Goal: Information Seeking & Learning: Learn about a topic

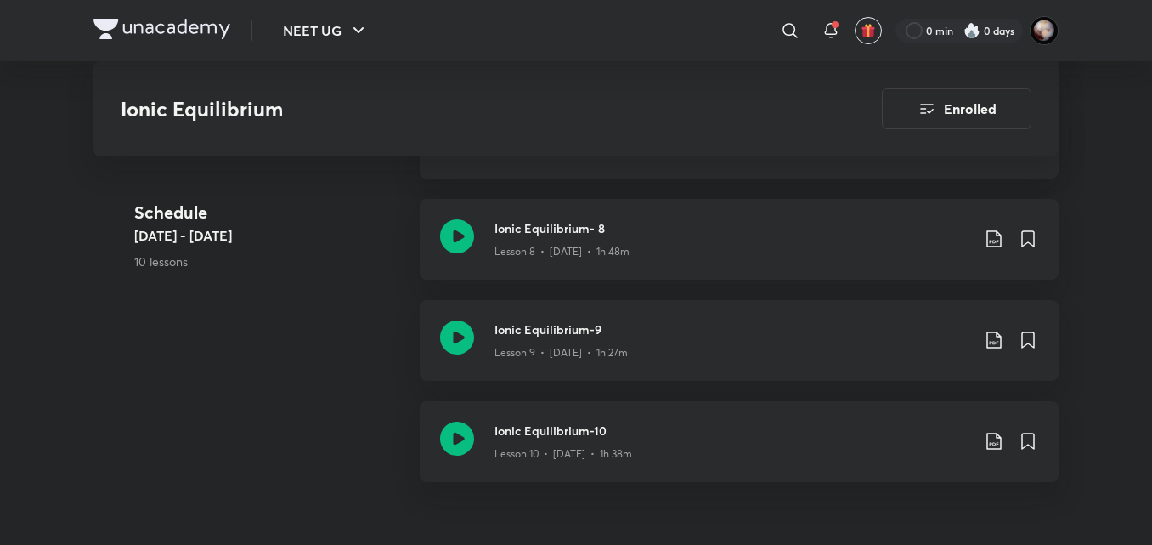
scroll to position [1653, 0]
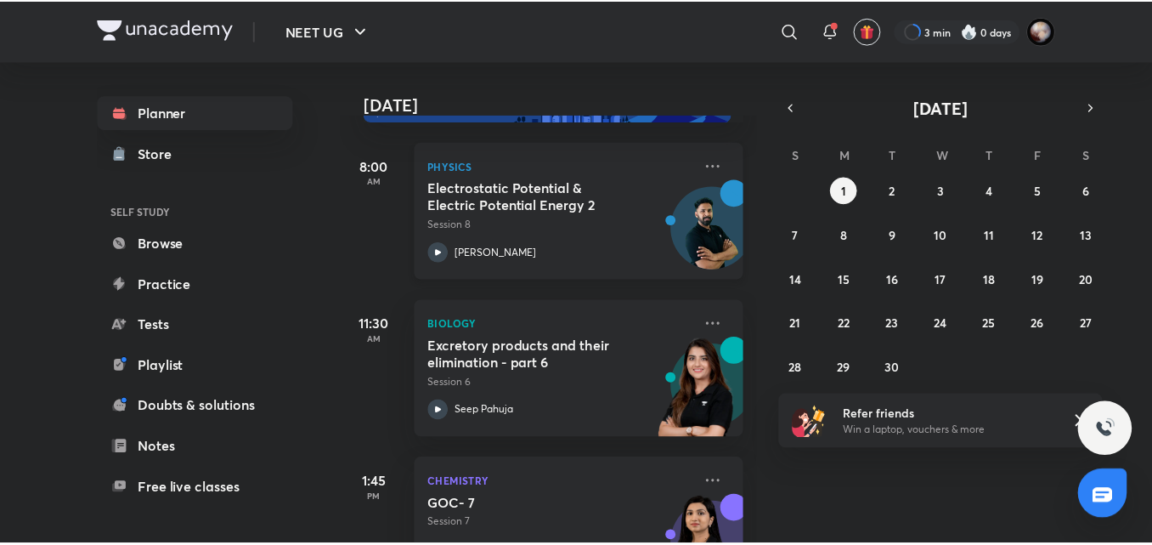
scroll to position [73, 0]
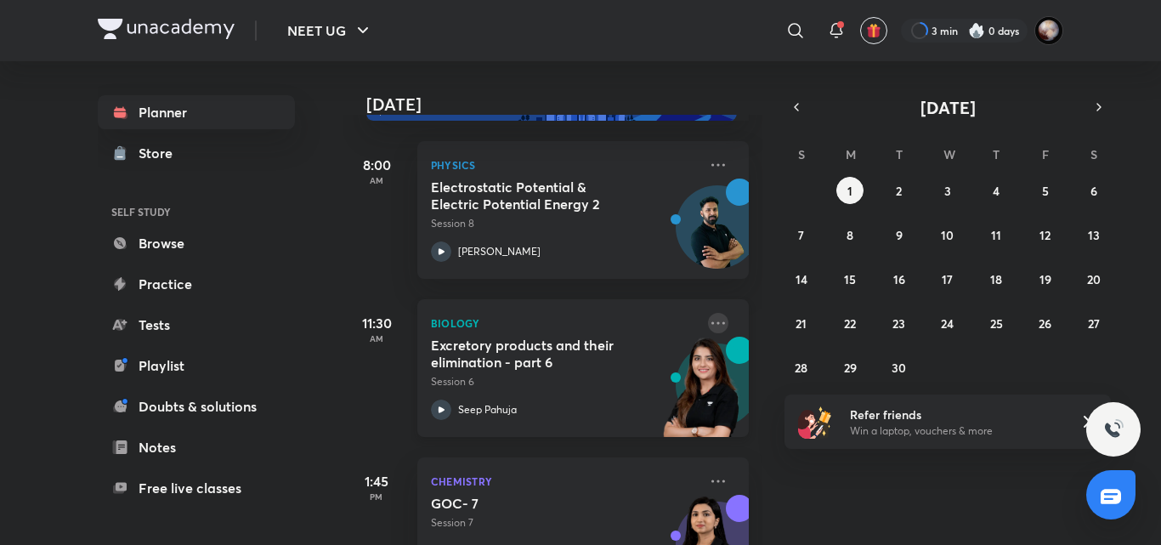
click at [713, 325] on icon at bounding box center [718, 323] width 20 height 20
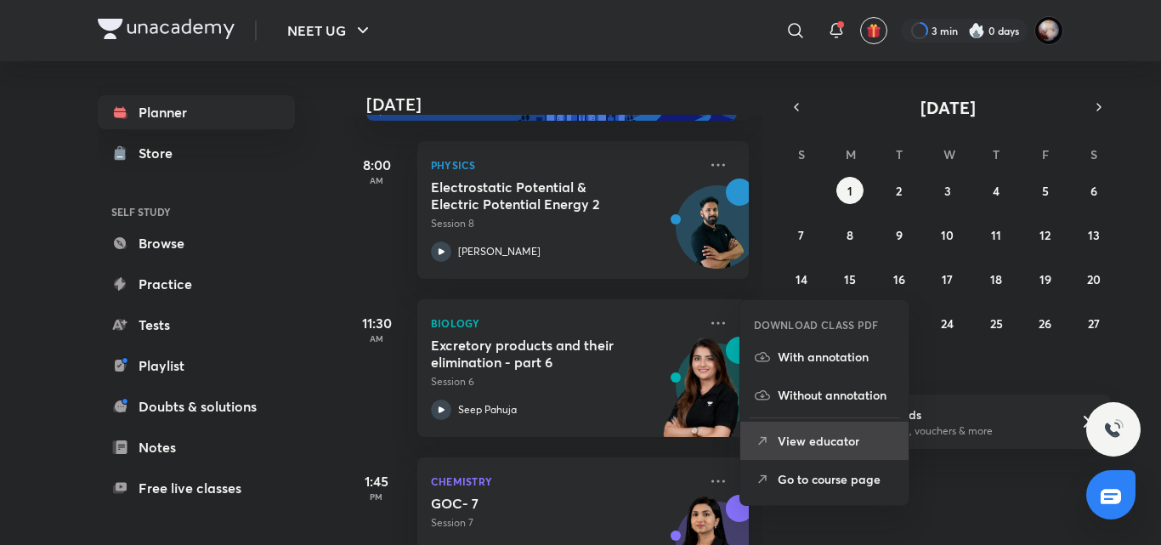
click at [827, 437] on p "View educator" at bounding box center [835, 441] width 117 height 18
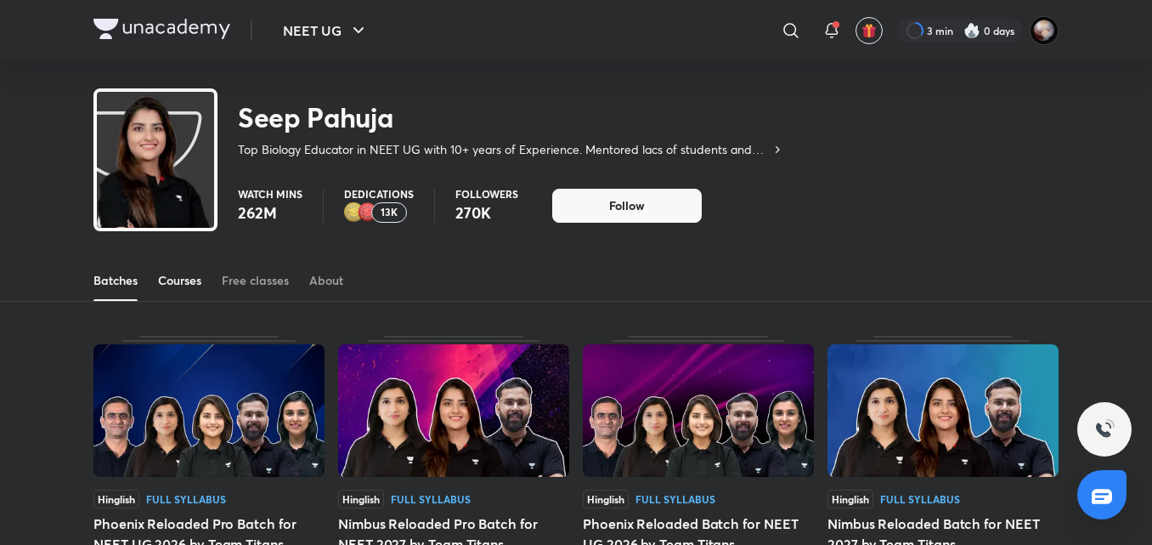
click at [177, 293] on link "Courses" at bounding box center [179, 280] width 43 height 41
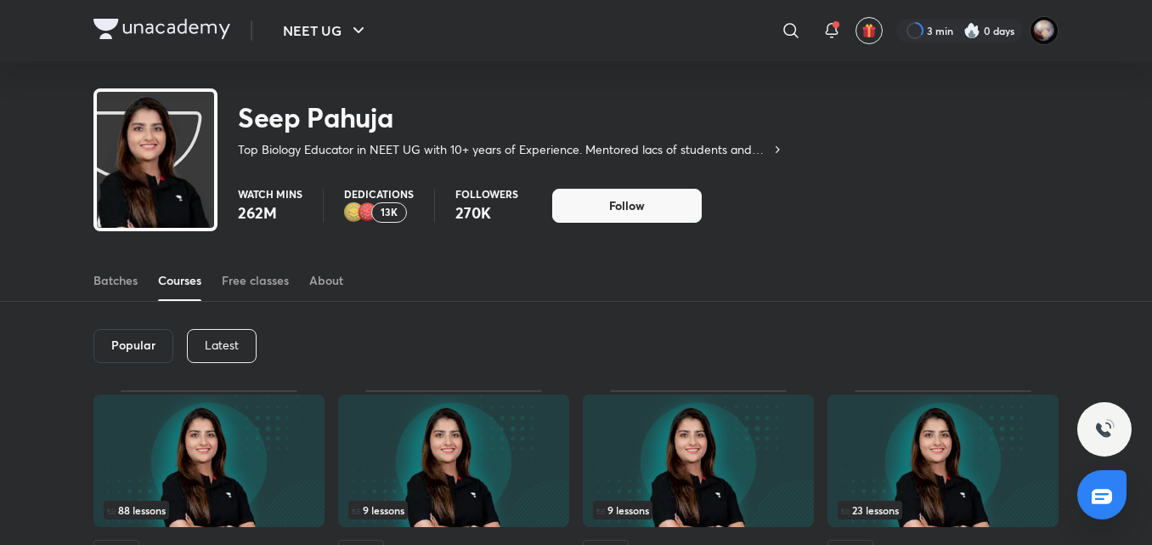
click at [237, 340] on p "Latest" at bounding box center [222, 345] width 34 height 14
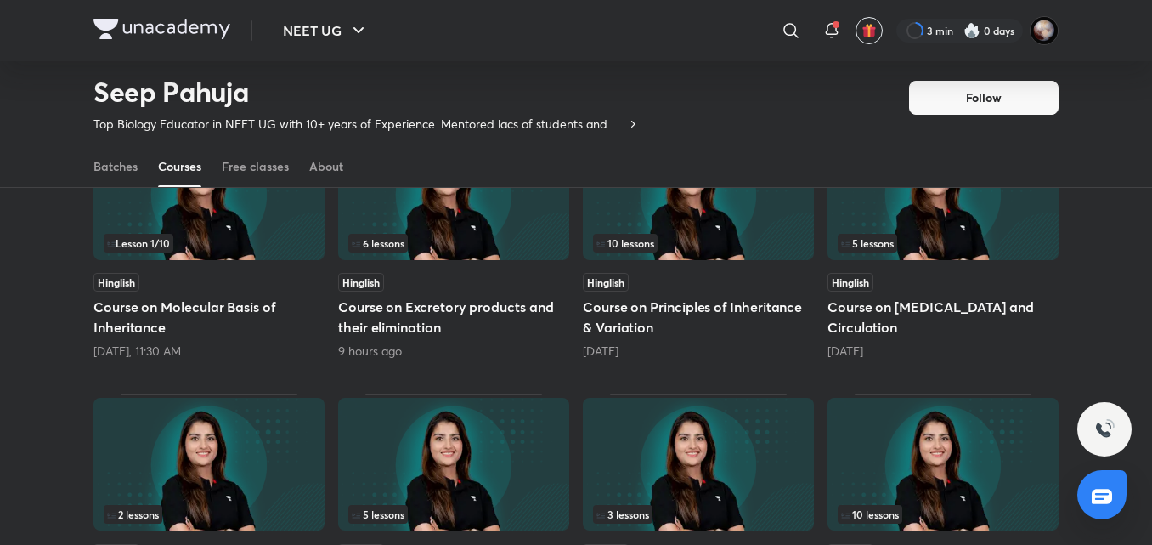
scroll to position [213, 0]
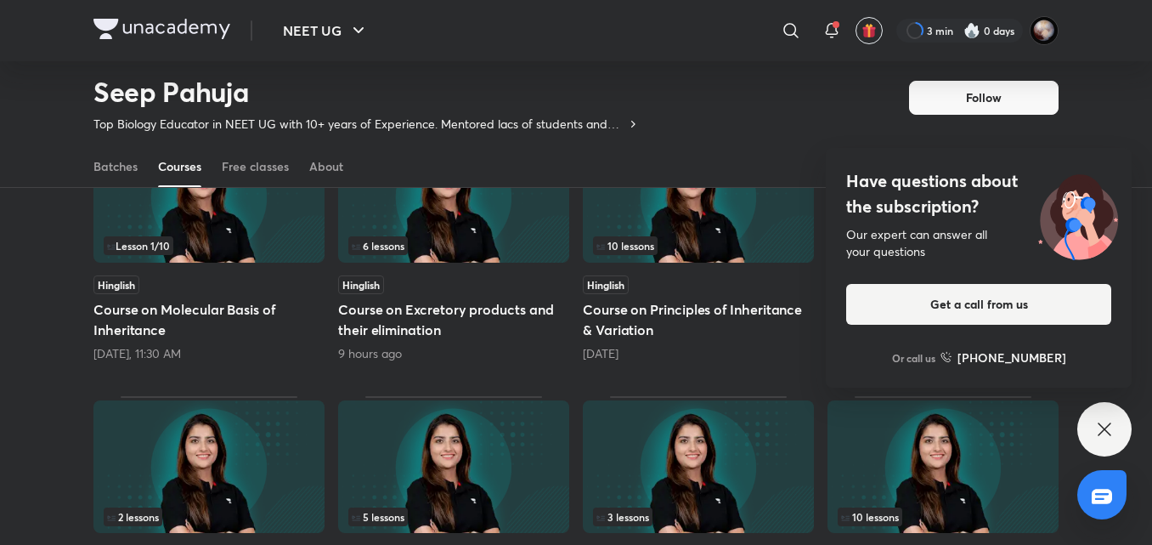
click at [1097, 438] on icon at bounding box center [1104, 429] width 20 height 20
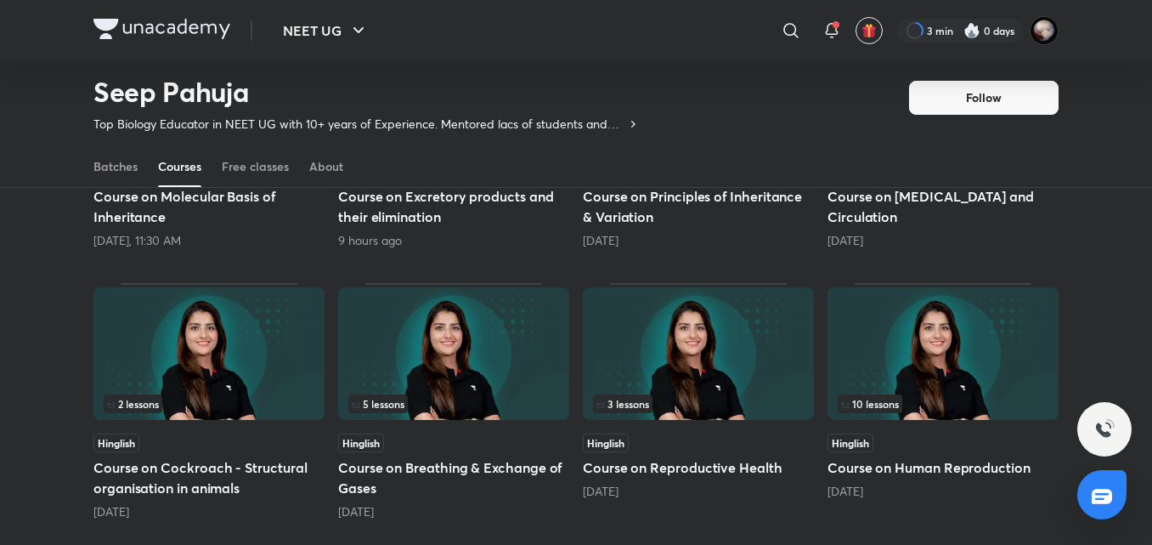
scroll to position [0, 0]
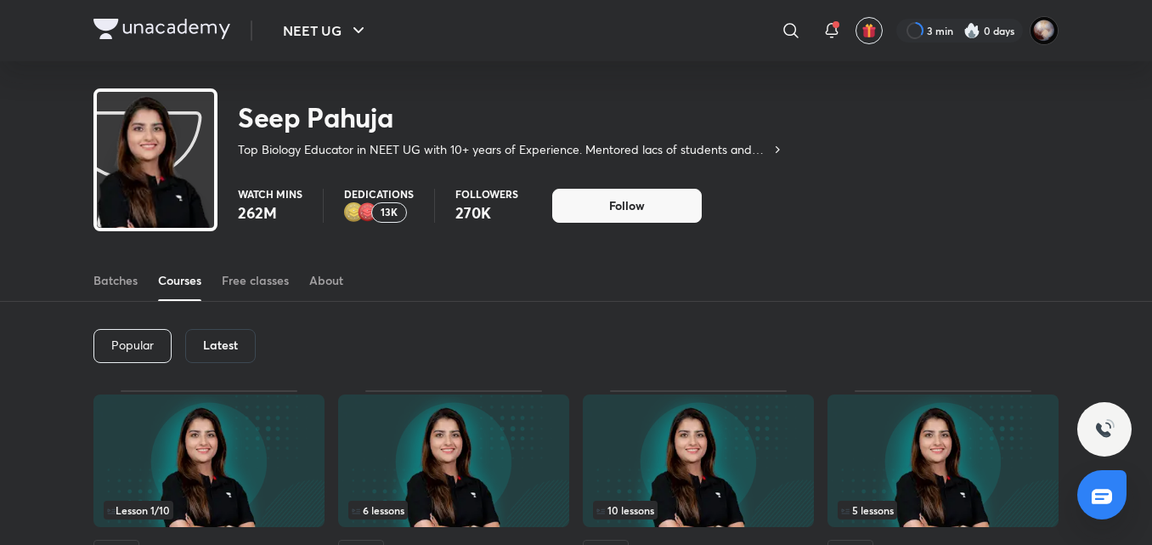
click at [183, 31] on img at bounding box center [161, 29] width 137 height 20
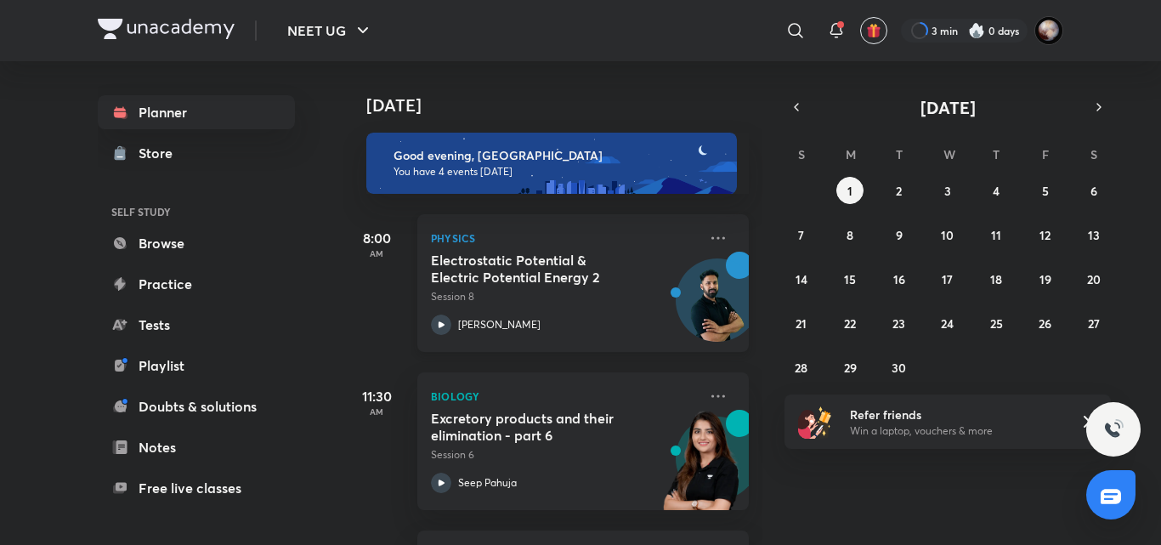
click at [718, 234] on div "Physics Electrostatic Potential & Electric Potential Energy 2 Session 8 Anupam …" at bounding box center [582, 283] width 331 height 138
click at [708, 233] on icon at bounding box center [718, 238] width 20 height 20
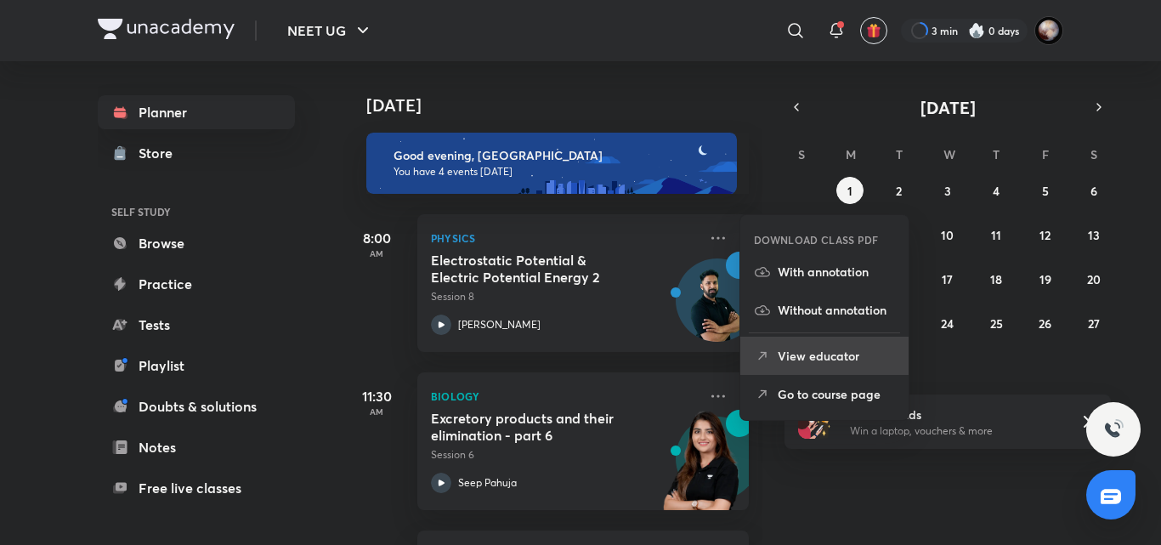
click at [834, 361] on p "View educator" at bounding box center [835, 356] width 117 height 18
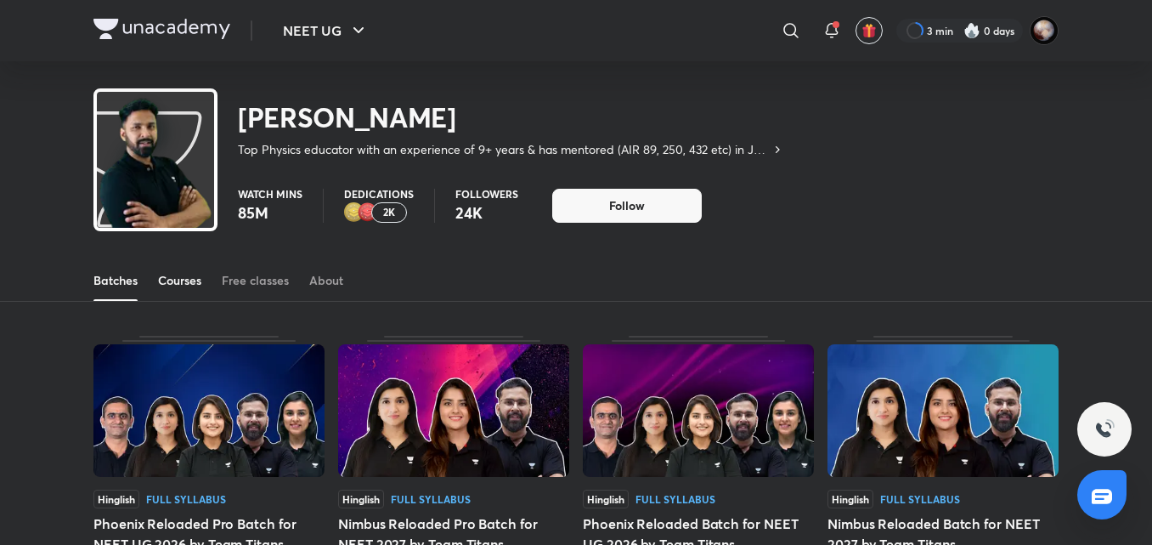
click at [196, 275] on div "Courses" at bounding box center [179, 280] width 43 height 17
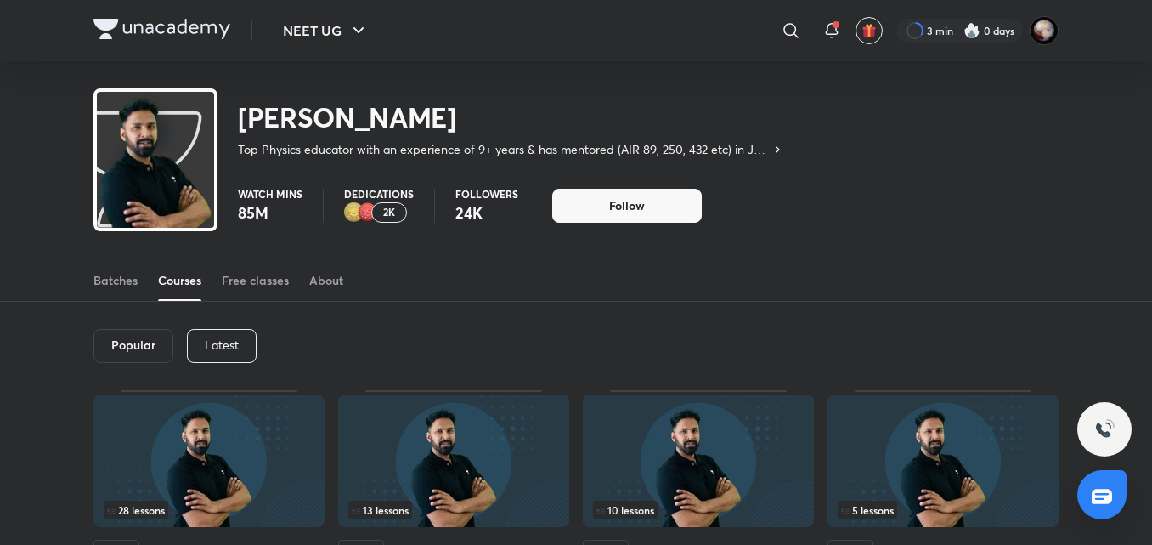
click at [244, 332] on div "Latest" at bounding box center [222, 346] width 70 height 34
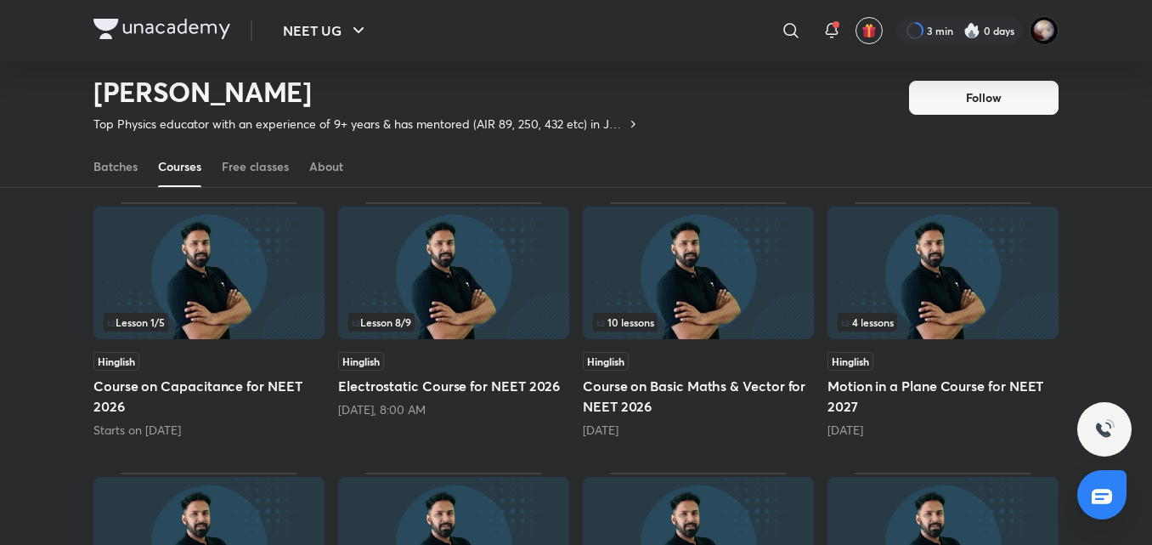
scroll to position [138, 0]
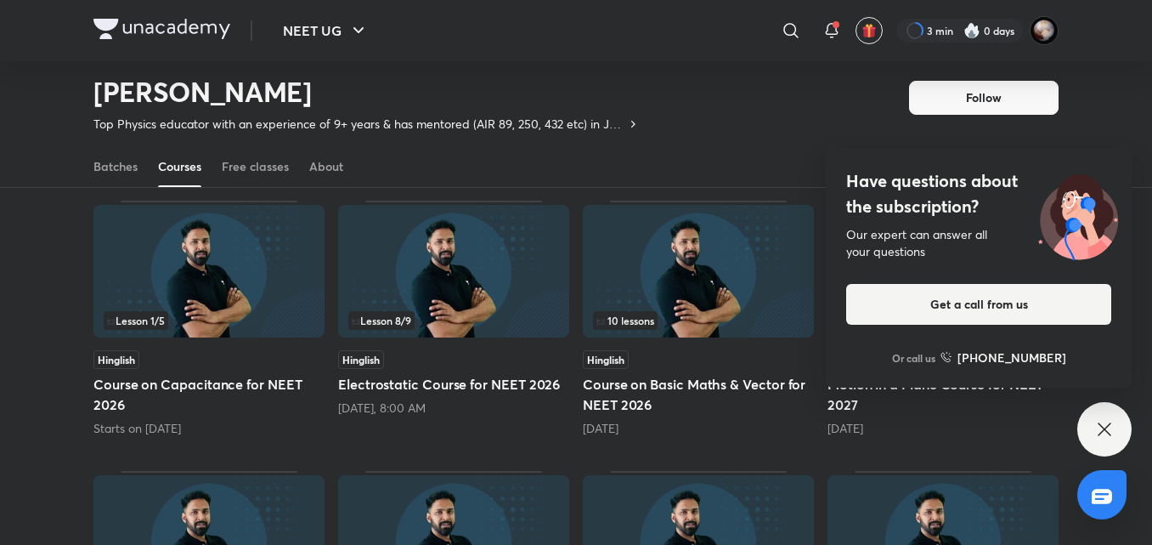
click at [1120, 431] on div "Have questions about the subscription? Our expert can answer all your questions…" at bounding box center [1104, 429] width 54 height 54
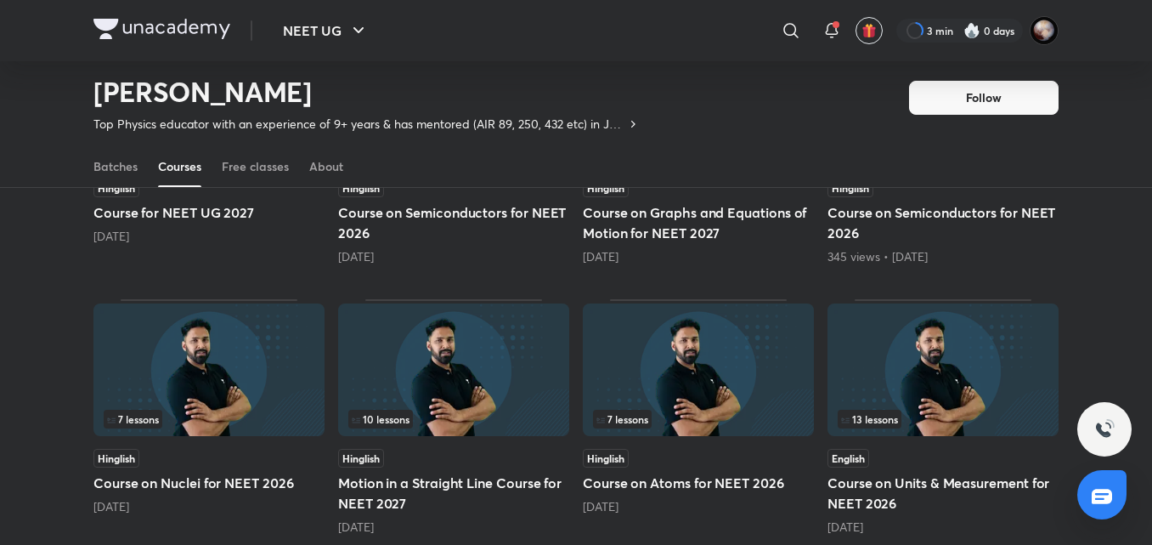
scroll to position [583, 0]
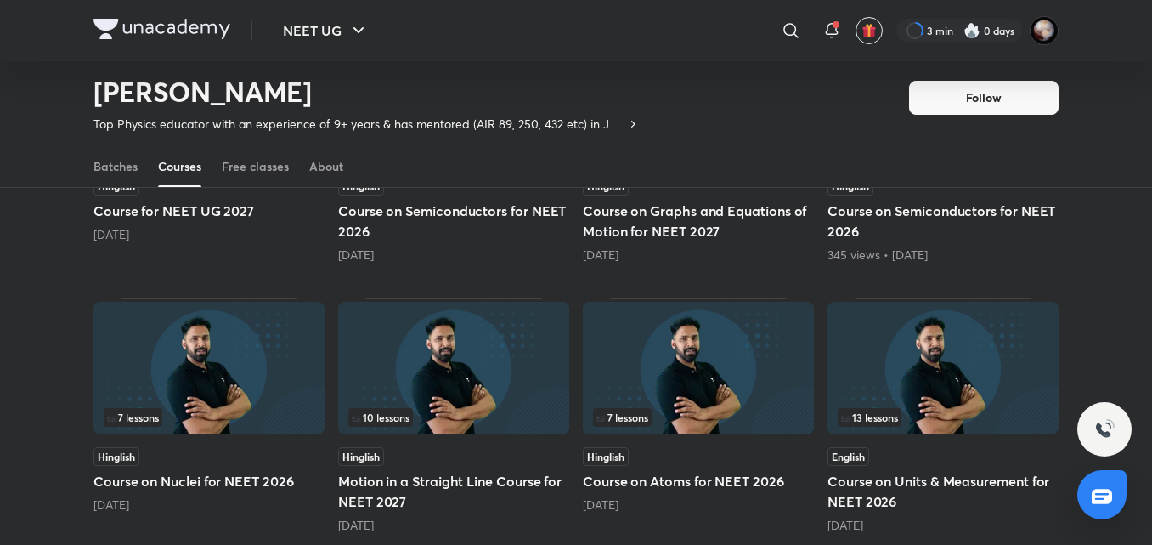
click at [189, 30] on img at bounding box center [161, 29] width 137 height 20
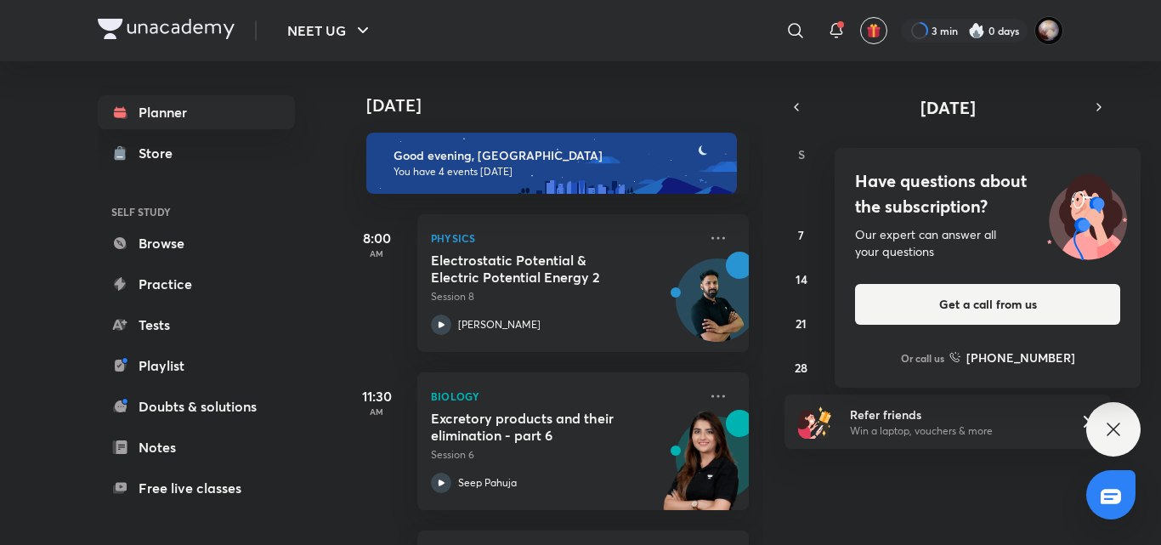
click at [1127, 426] on div "Have questions about the subscription? Our expert can answer all your questions…" at bounding box center [1113, 429] width 54 height 54
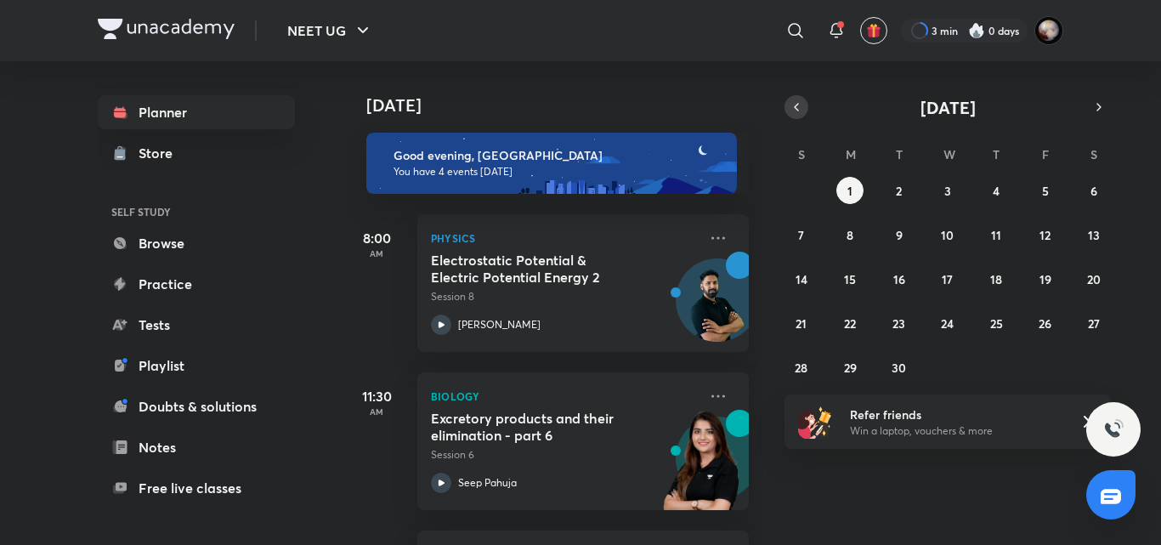
click at [788, 103] on button "button" at bounding box center [796, 107] width 24 height 24
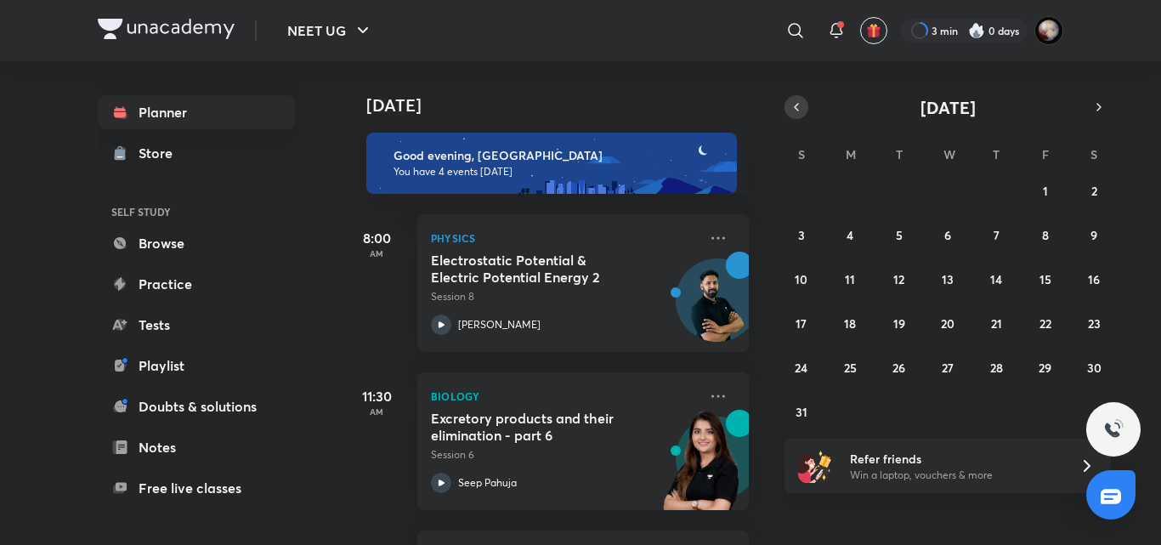
click at [794, 103] on icon "button" at bounding box center [796, 106] width 14 height 15
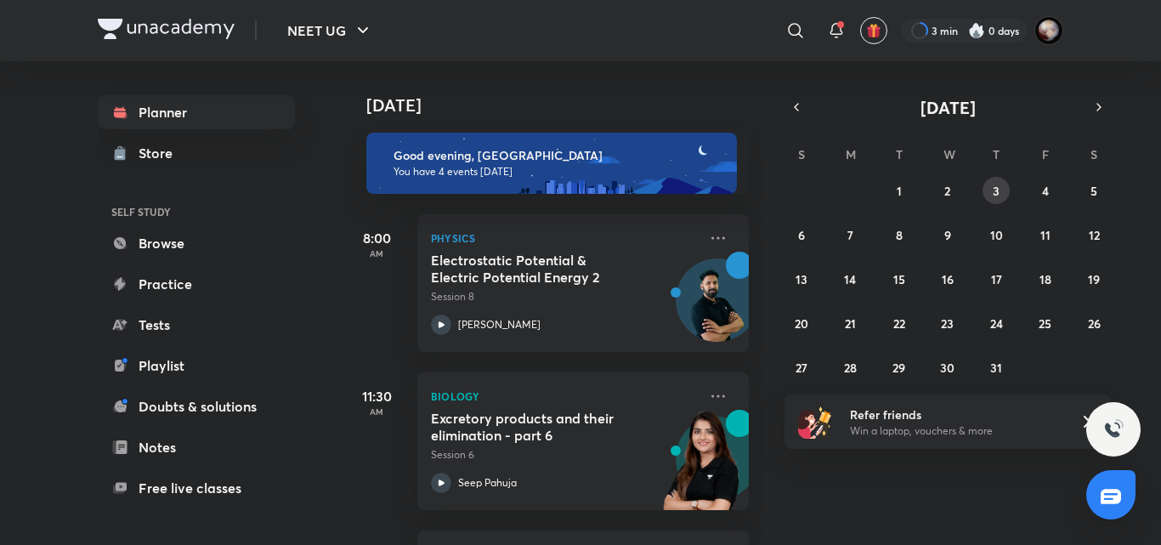
click at [1002, 192] on button "3" at bounding box center [995, 190] width 27 height 27
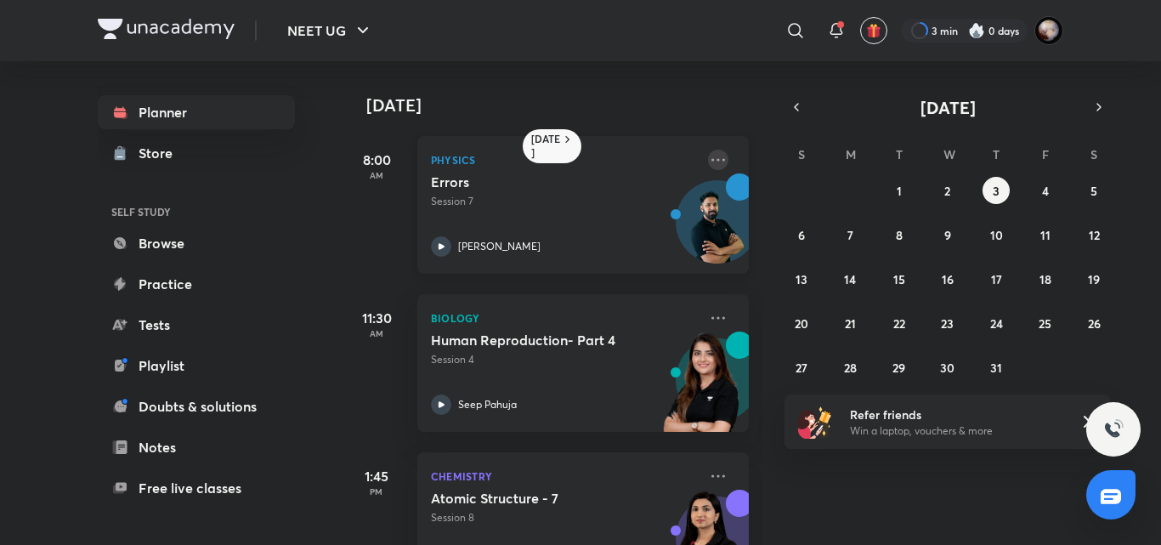
click at [708, 165] on icon at bounding box center [718, 160] width 20 height 20
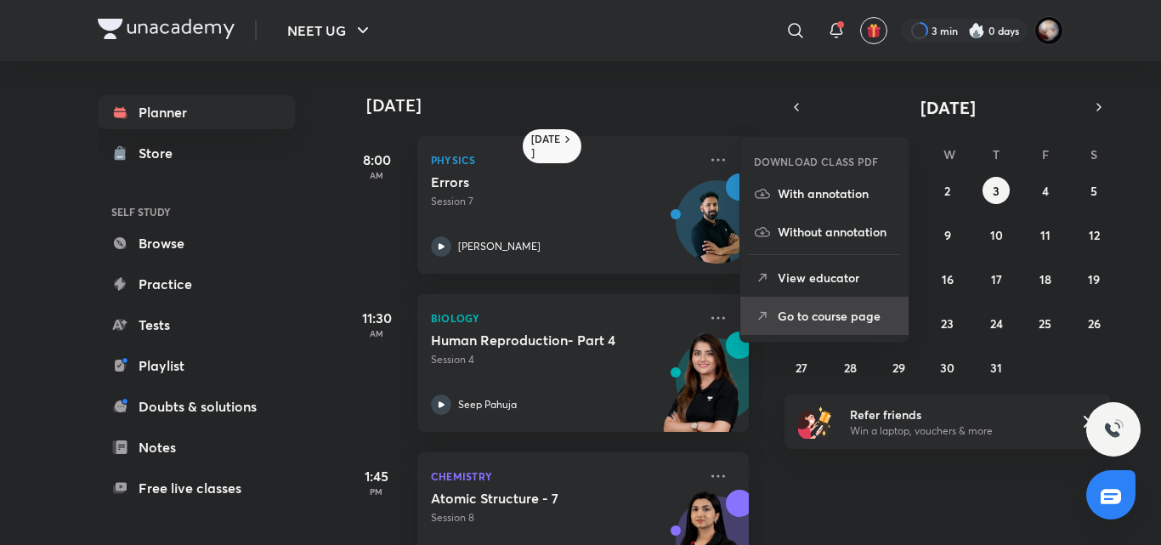
click at [814, 313] on p "Go to course page" at bounding box center [835, 316] width 117 height 18
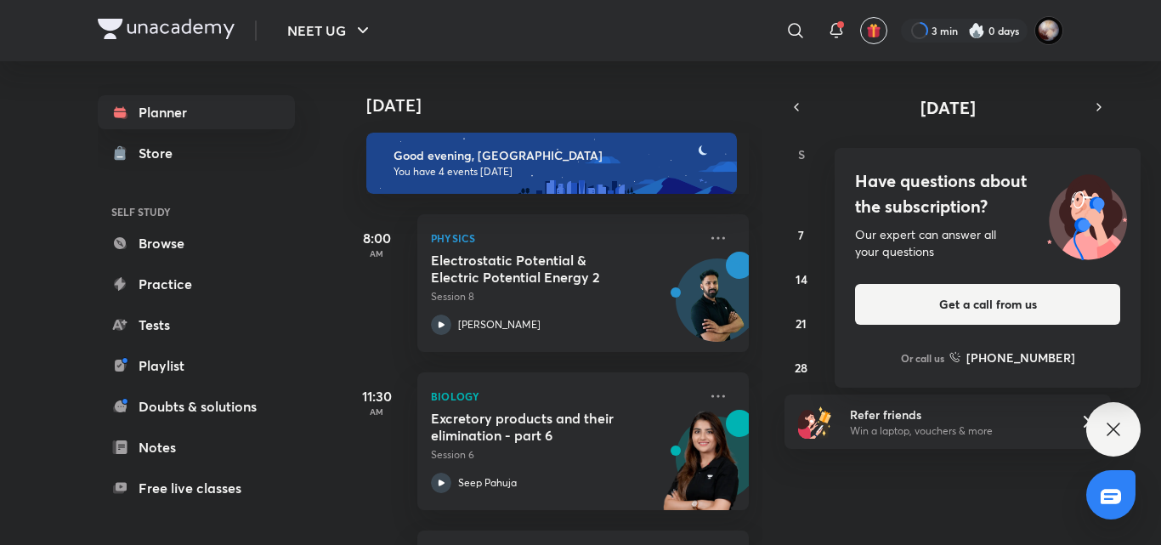
click at [1107, 416] on div "Have questions about the subscription? Our expert can answer all your questions…" at bounding box center [1113, 429] width 54 height 54
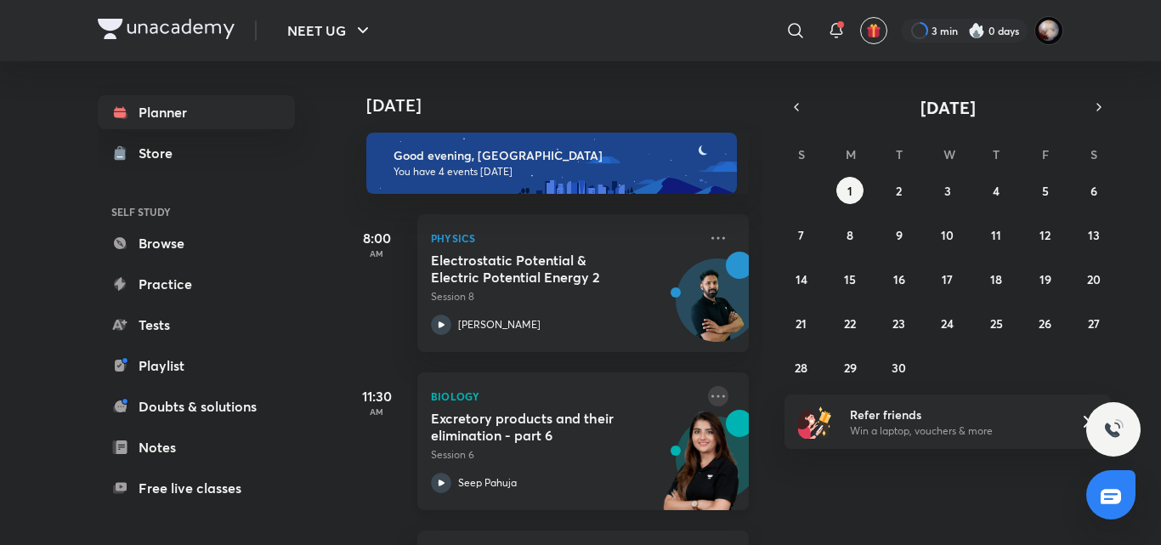
click at [709, 393] on icon at bounding box center [718, 396] width 20 height 20
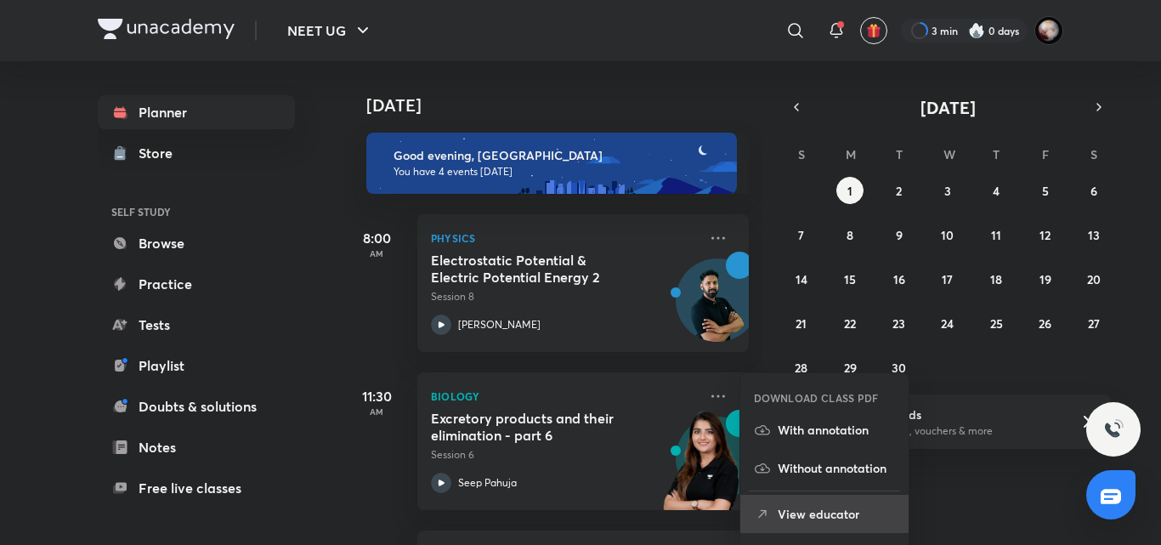
click at [837, 520] on p "View educator" at bounding box center [835, 514] width 117 height 18
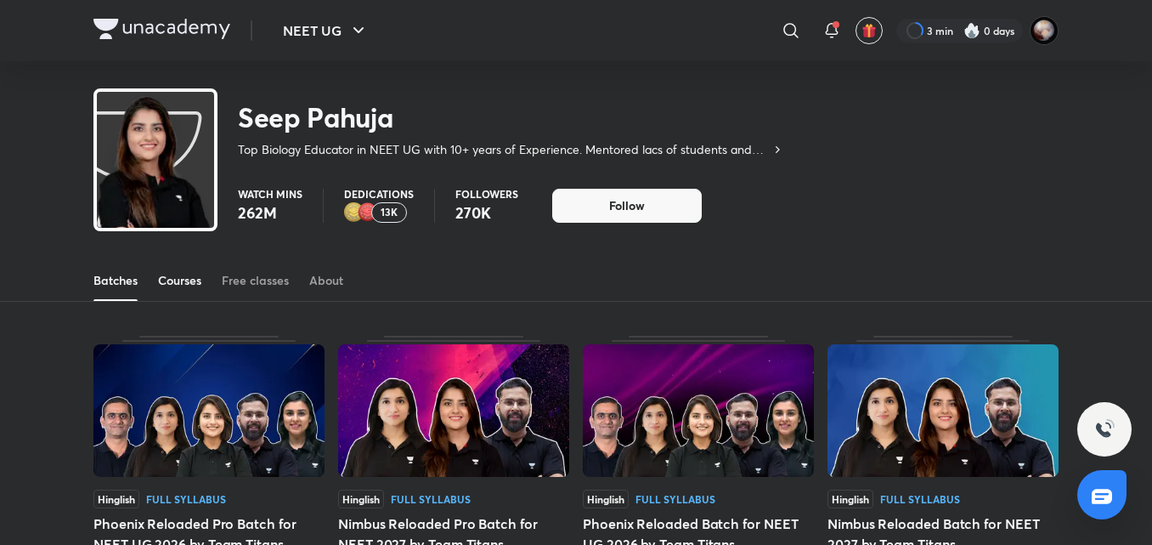
click at [173, 274] on div "Courses" at bounding box center [179, 280] width 43 height 17
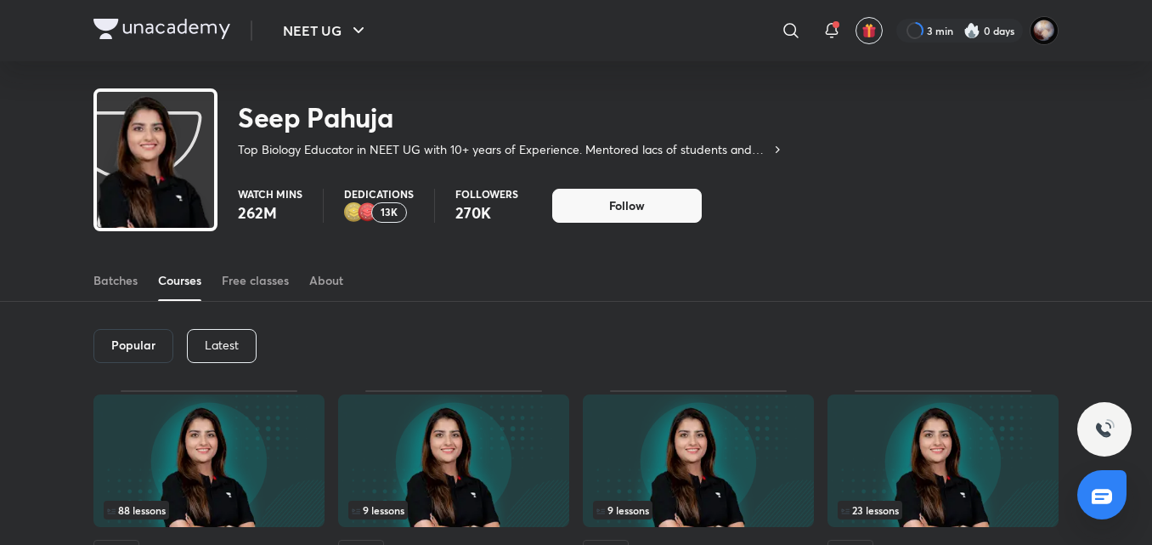
click at [242, 339] on div "Latest" at bounding box center [222, 346] width 70 height 34
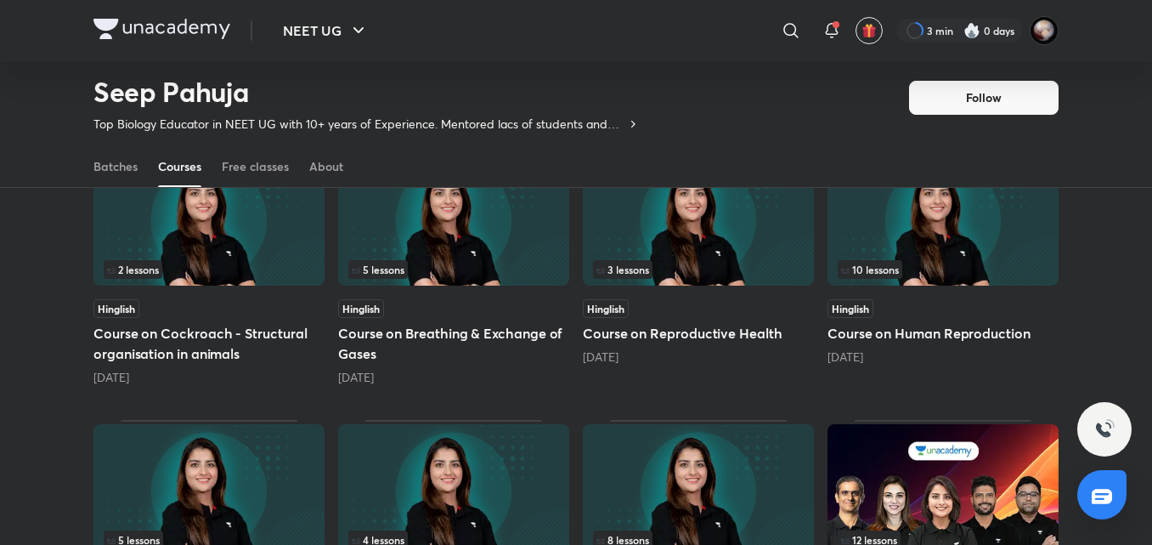
scroll to position [460, 0]
